Goal: Task Accomplishment & Management: Use online tool/utility

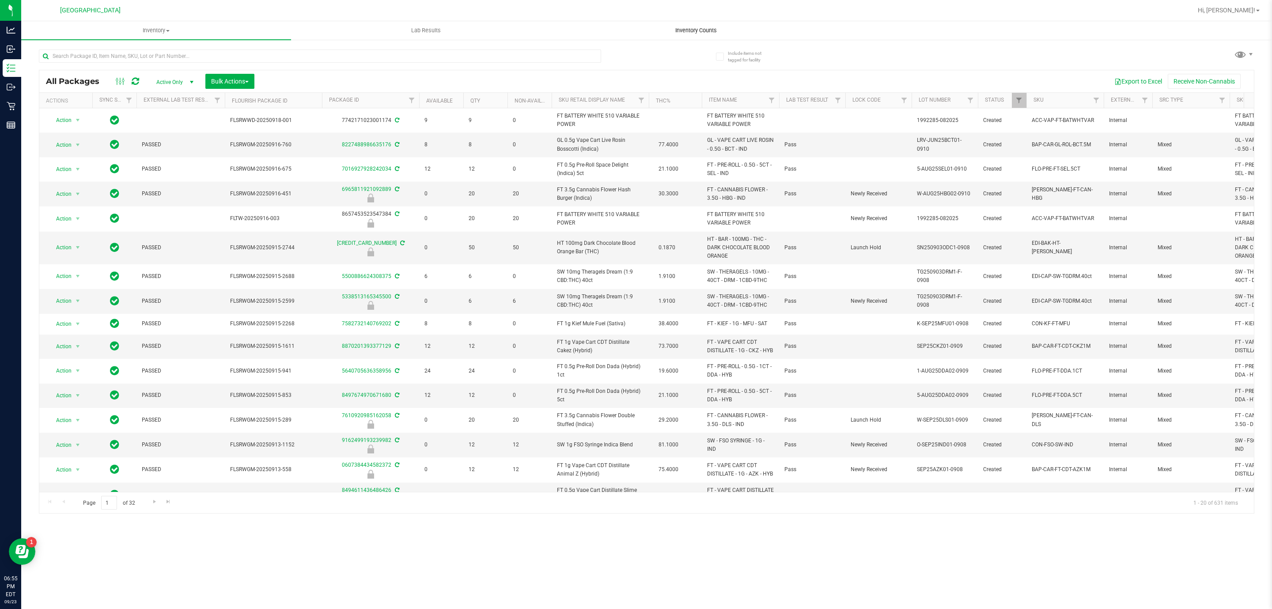
click at [702, 28] on span "Inventory Counts" at bounding box center [695, 30] width 65 height 8
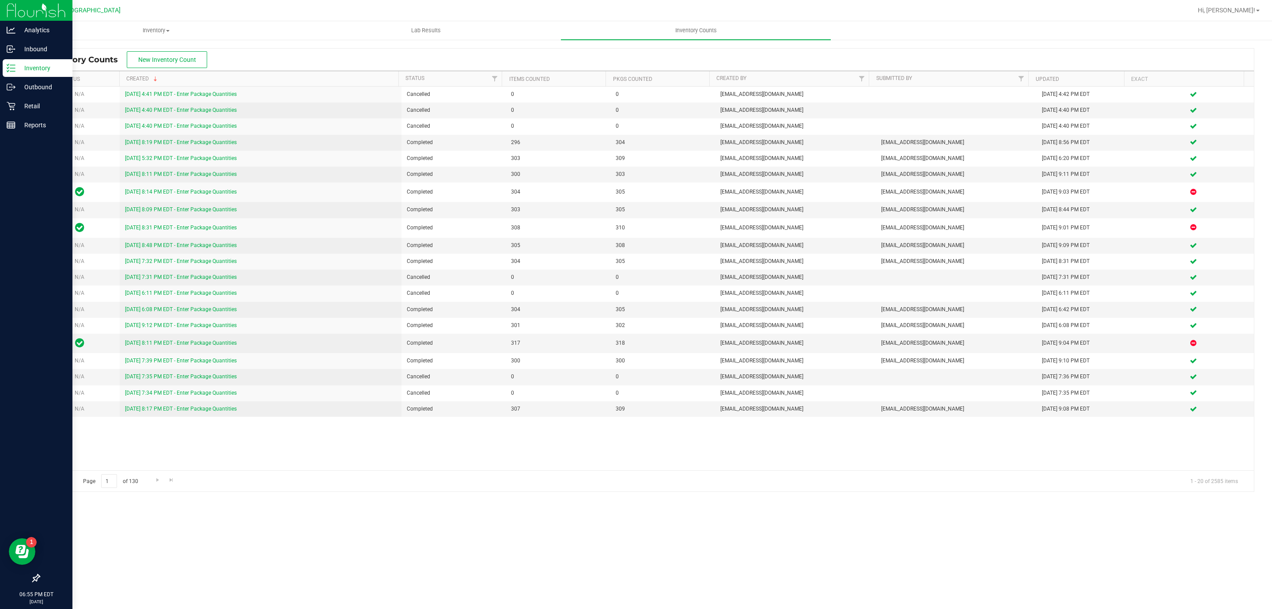
click at [25, 68] on p "Inventory" at bounding box center [41, 68] width 53 height 11
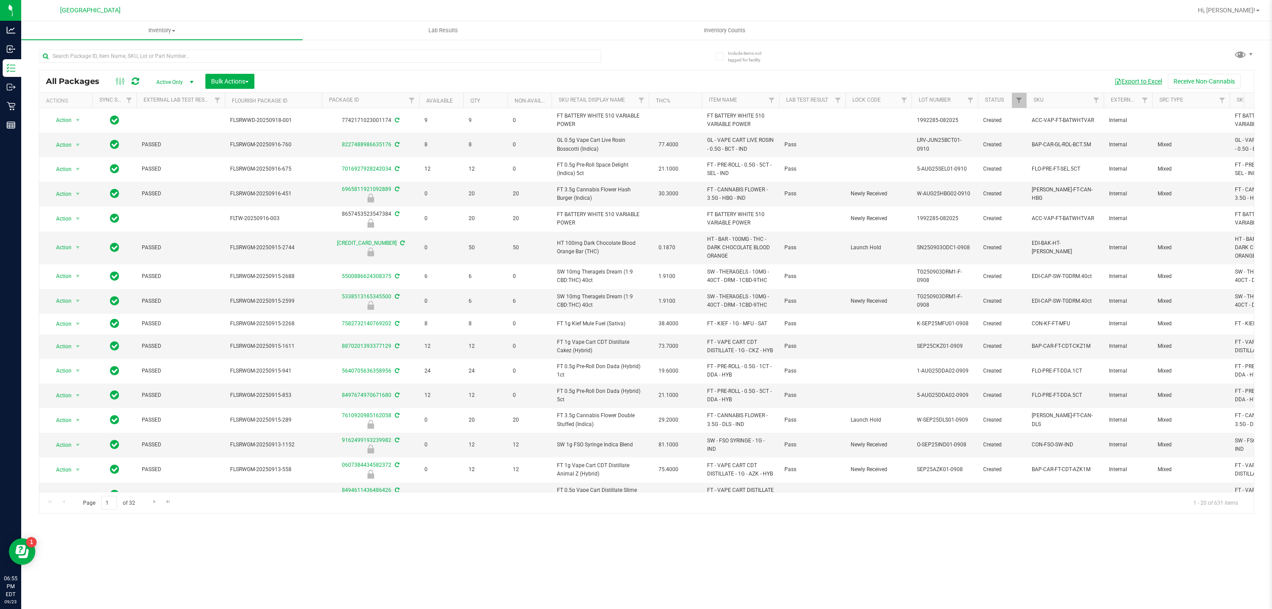
click at [1135, 85] on button "Export to Excel" at bounding box center [1138, 81] width 59 height 15
